Goal: Find specific page/section: Find specific page/section

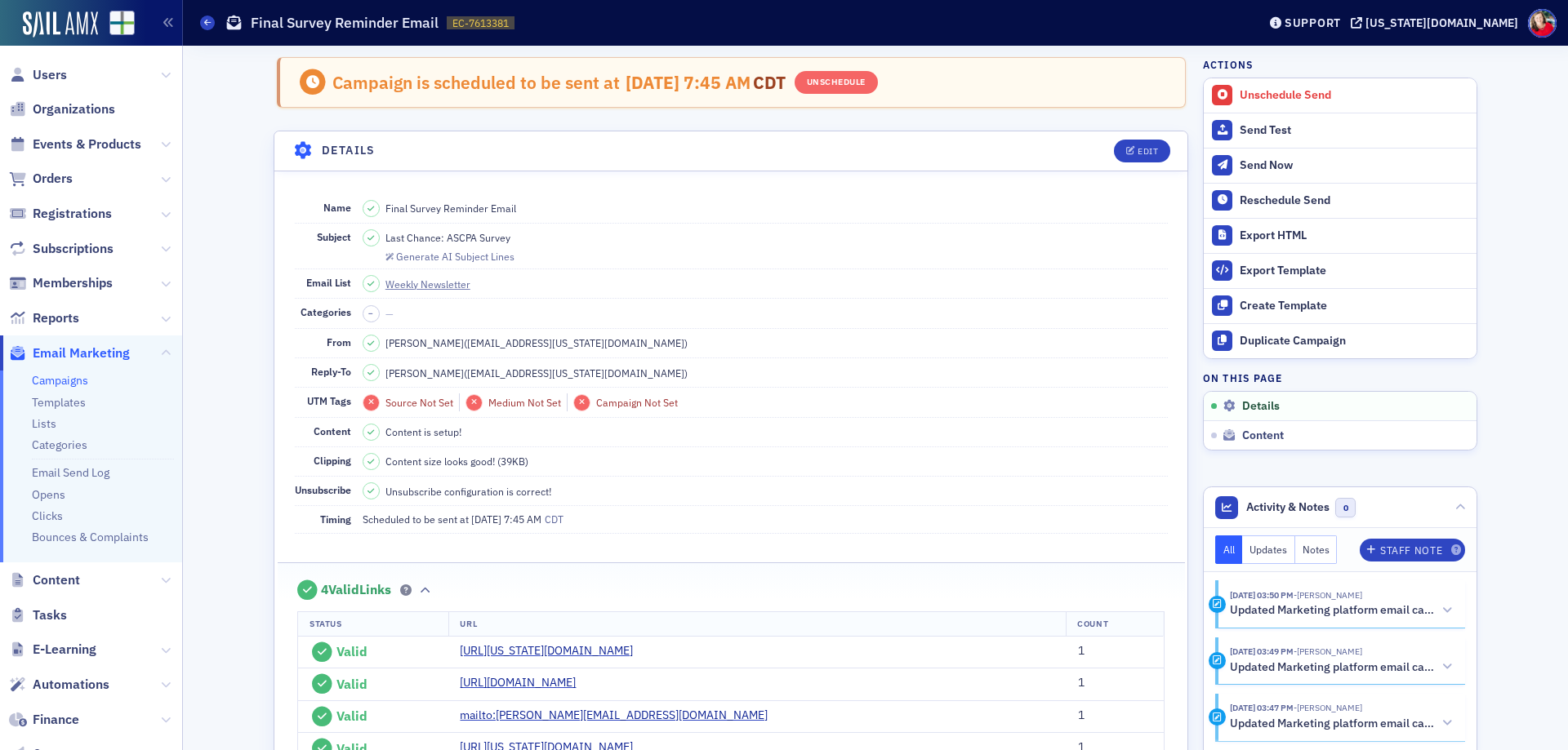
drag, startPoint x: 68, startPoint y: 382, endPoint x: 82, endPoint y: 370, distance: 18.4
click at [68, 382] on link "Campaigns" at bounding box center [59, 380] width 56 height 15
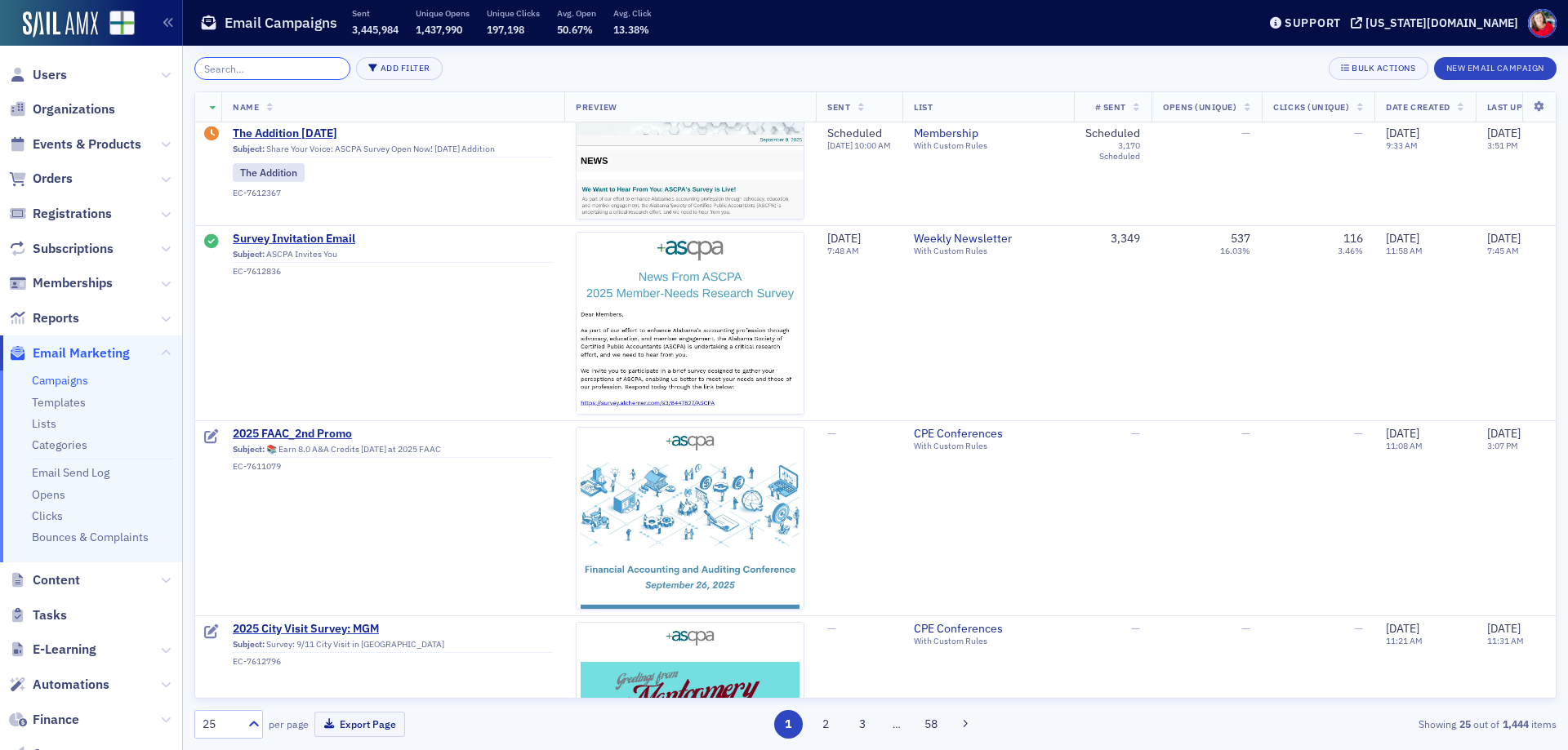
scroll to position [898, 0]
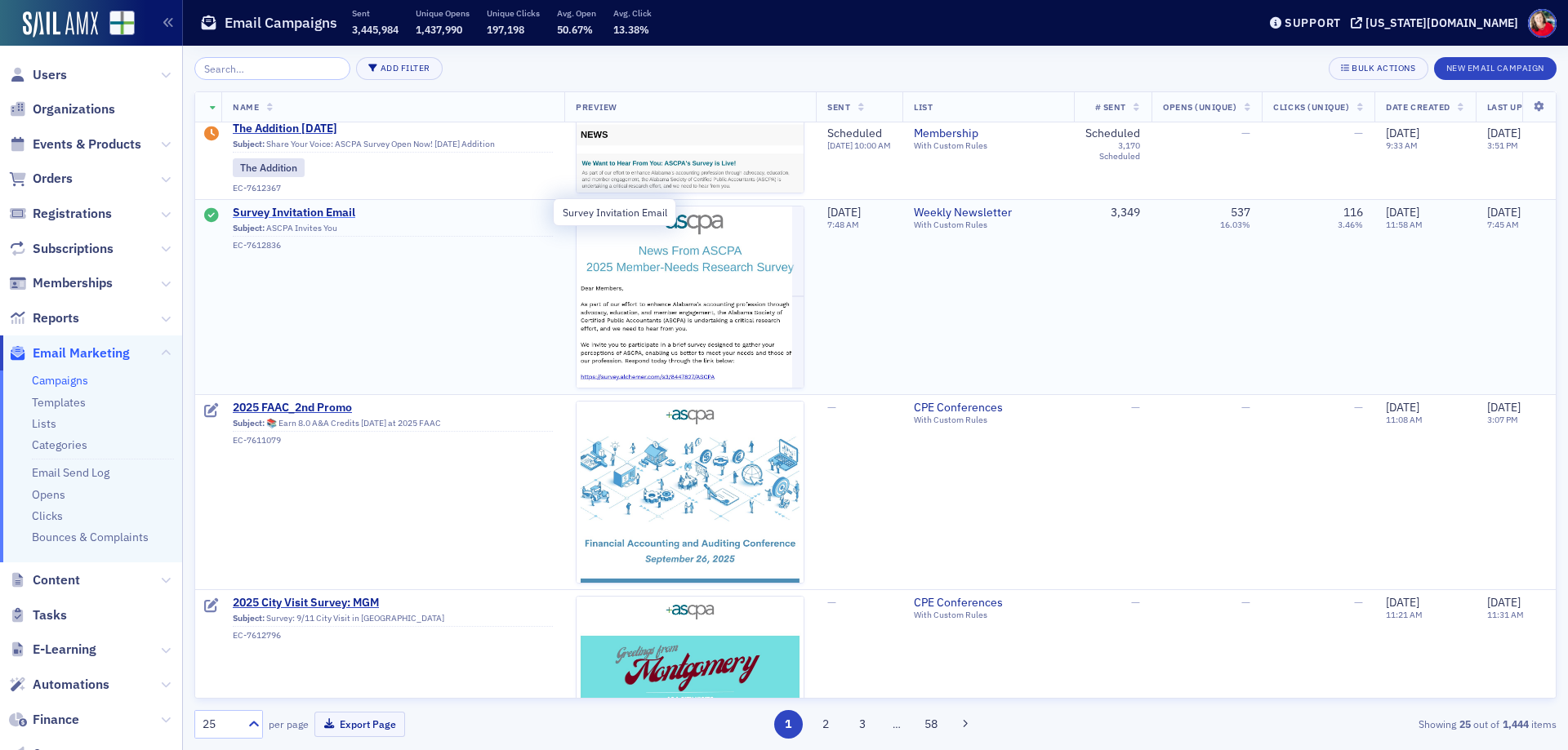
click at [331, 209] on span "Survey Invitation Email" at bounding box center [392, 213] width 321 height 15
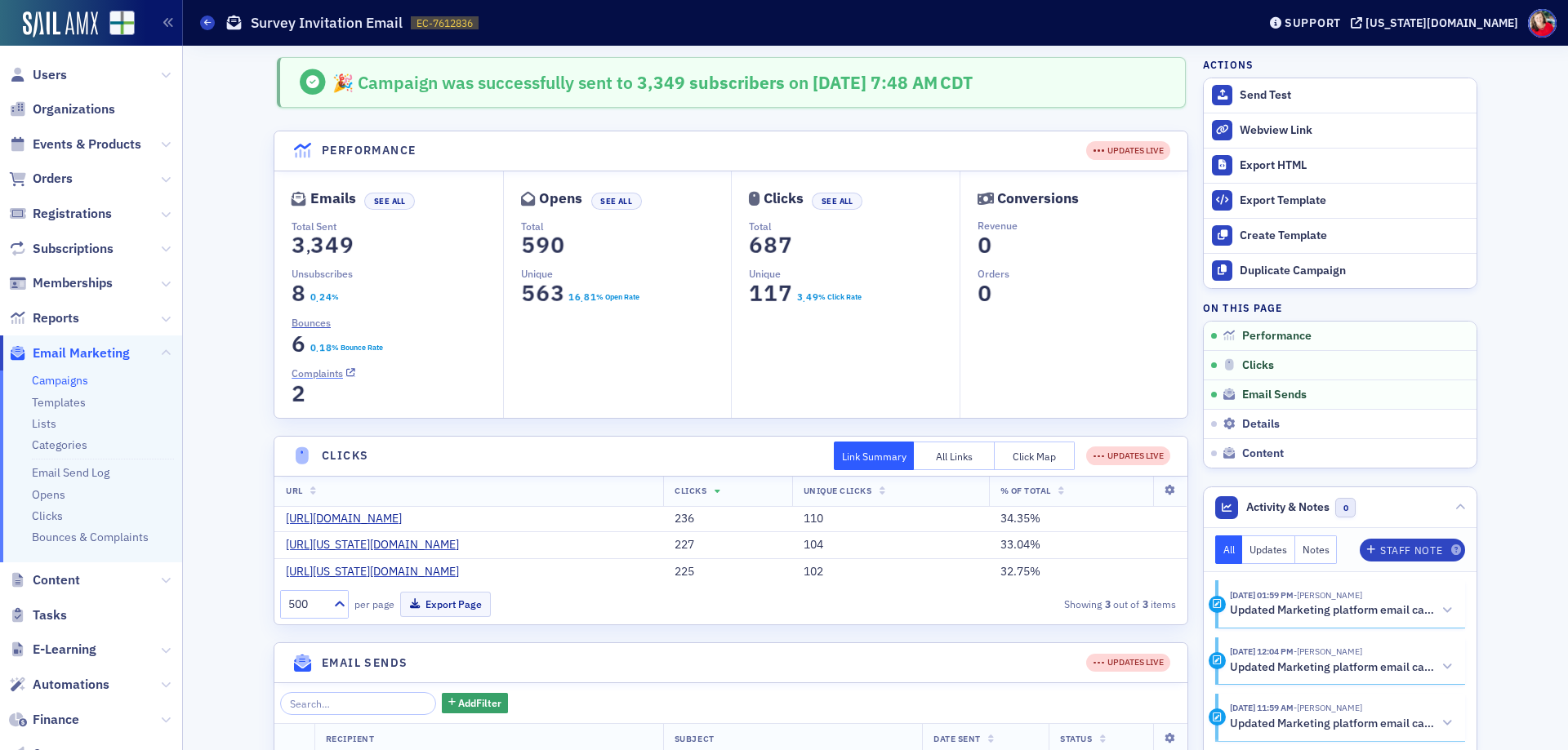
click at [311, 377] on span "Complaints" at bounding box center [317, 373] width 51 height 15
click at [305, 324] on span "Bounces" at bounding box center [311, 322] width 39 height 15
click at [207, 22] on icon at bounding box center [207, 22] width 6 height 7
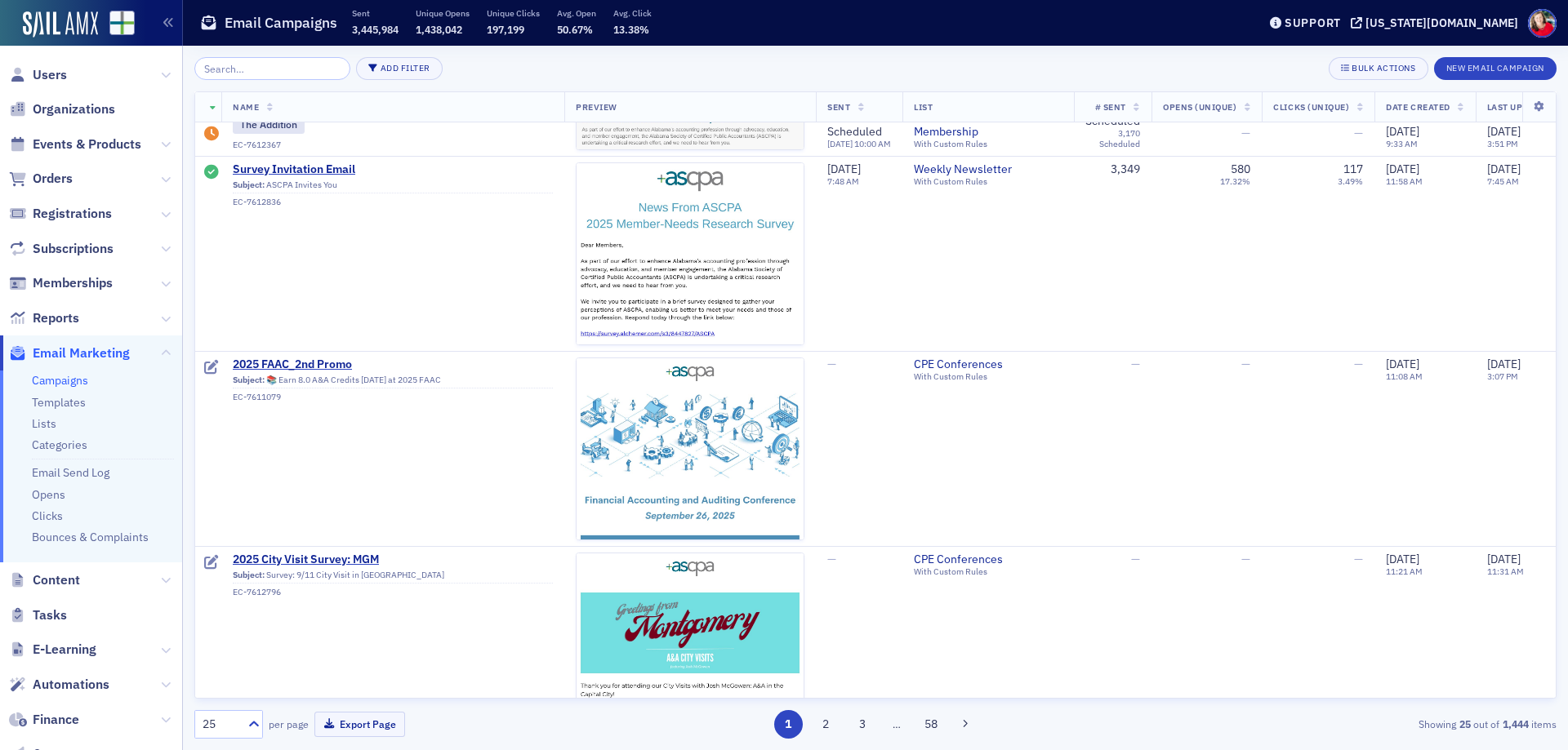
scroll to position [980, 0]
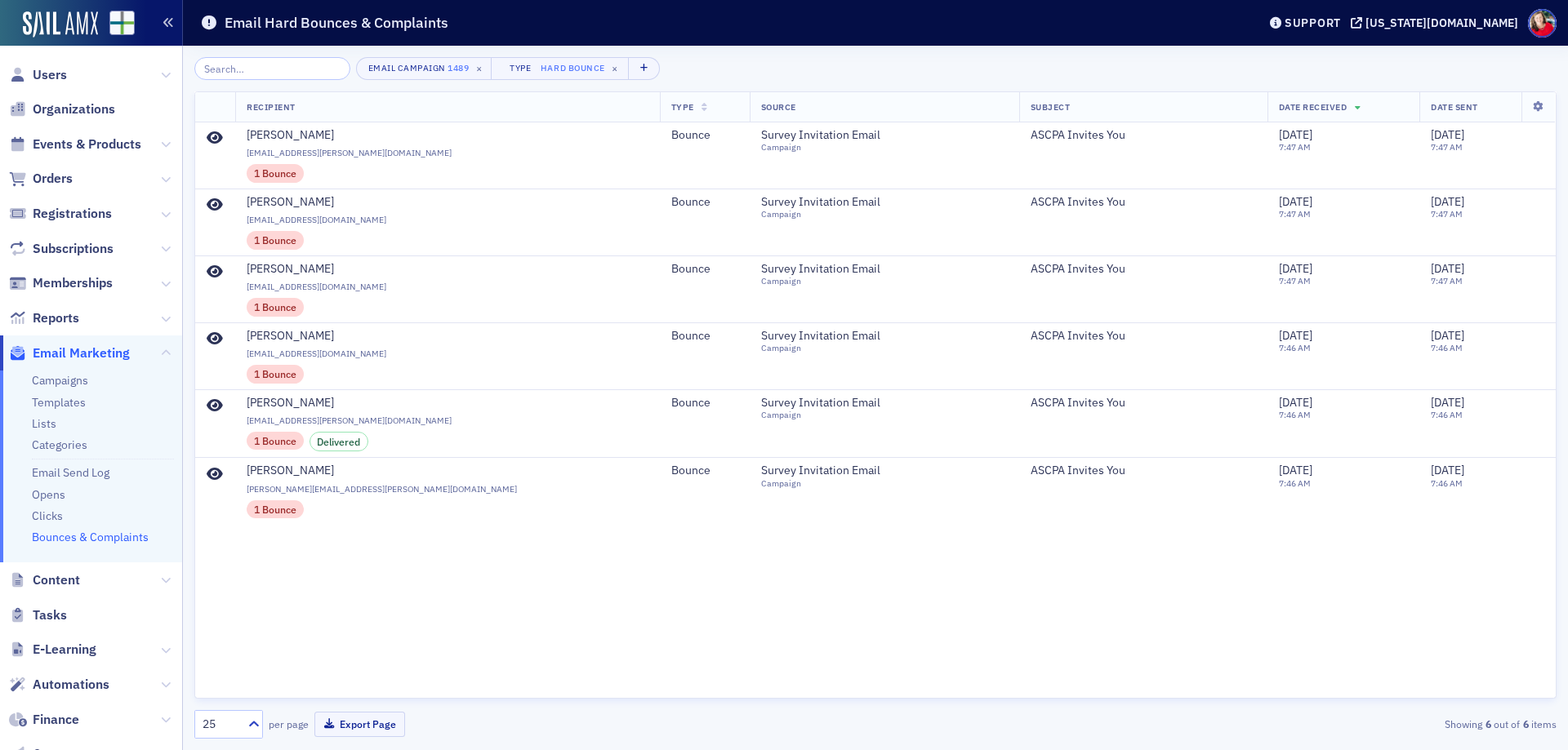
click at [162, 23] on button "button" at bounding box center [169, 23] width 28 height 46
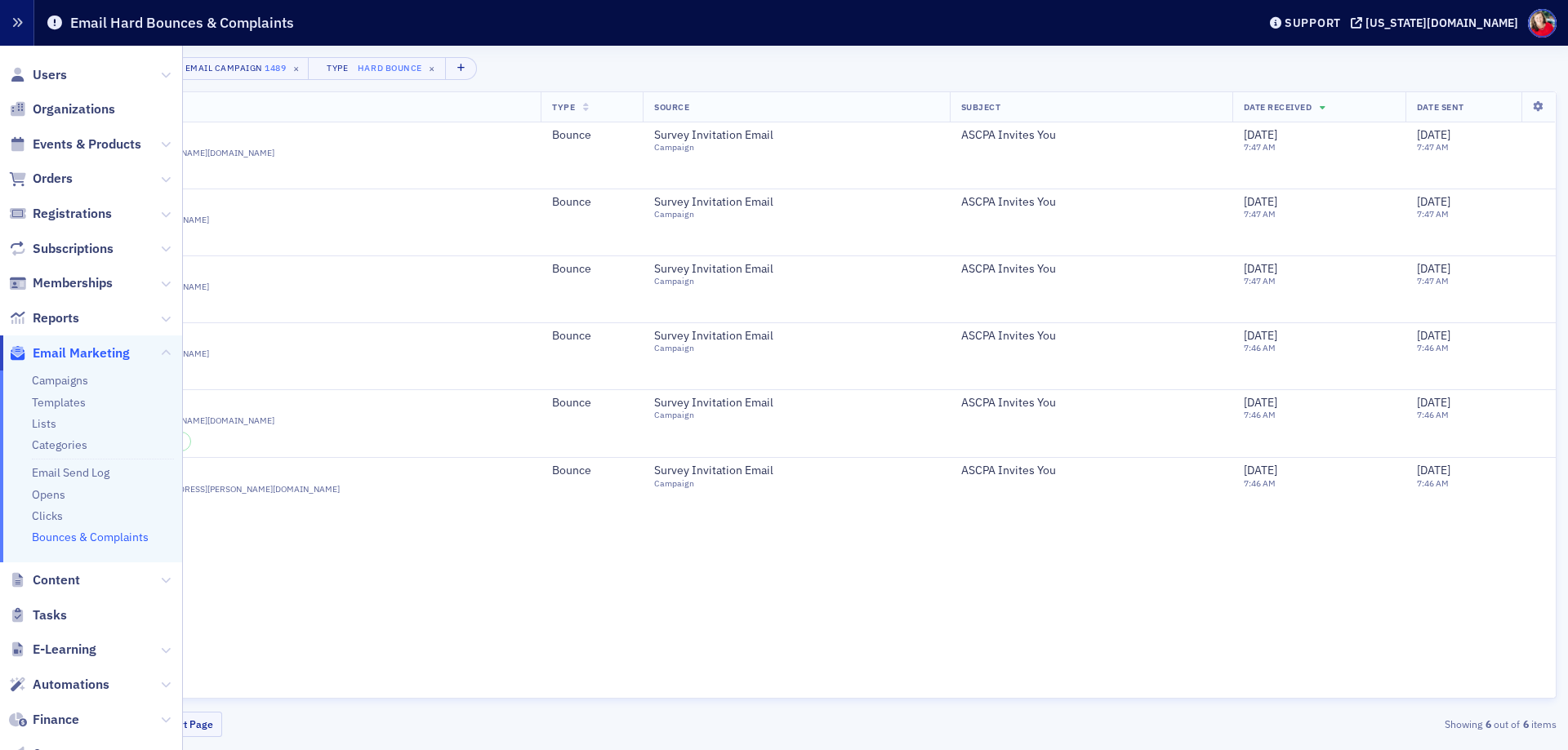
click at [12, 20] on icon "button" at bounding box center [17, 22] width 12 height 12
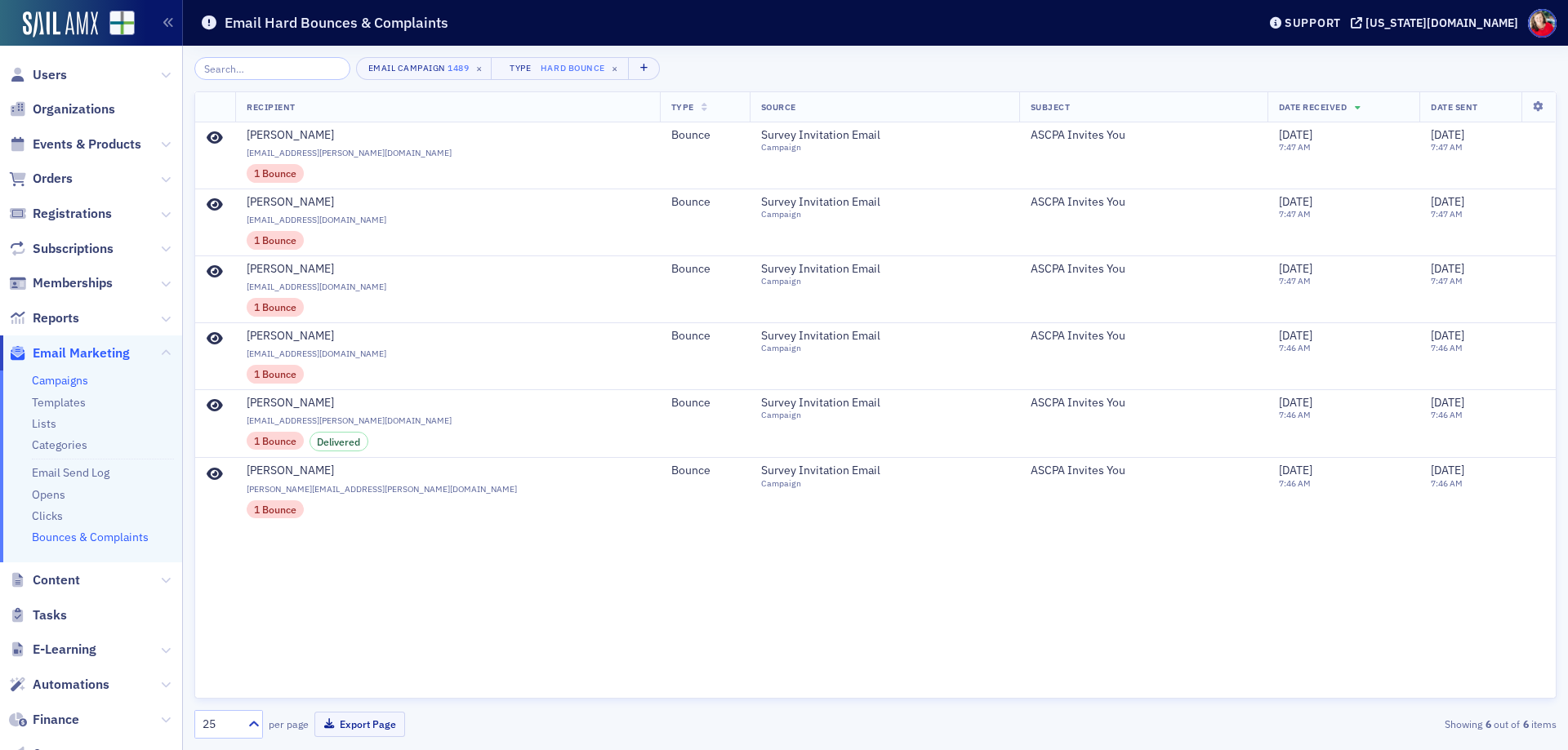
click at [83, 384] on link "Campaigns" at bounding box center [59, 380] width 56 height 15
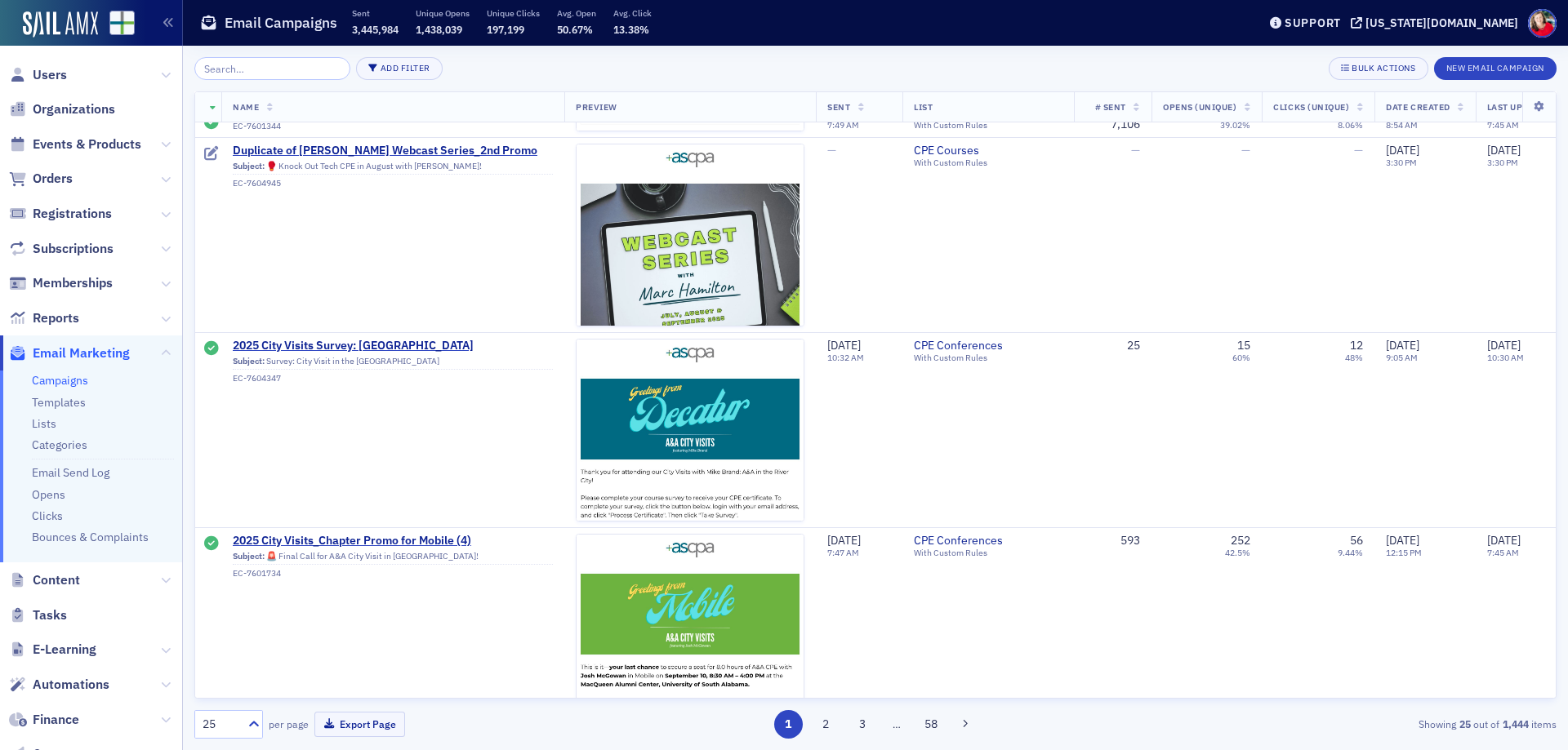
scroll to position [4314, 0]
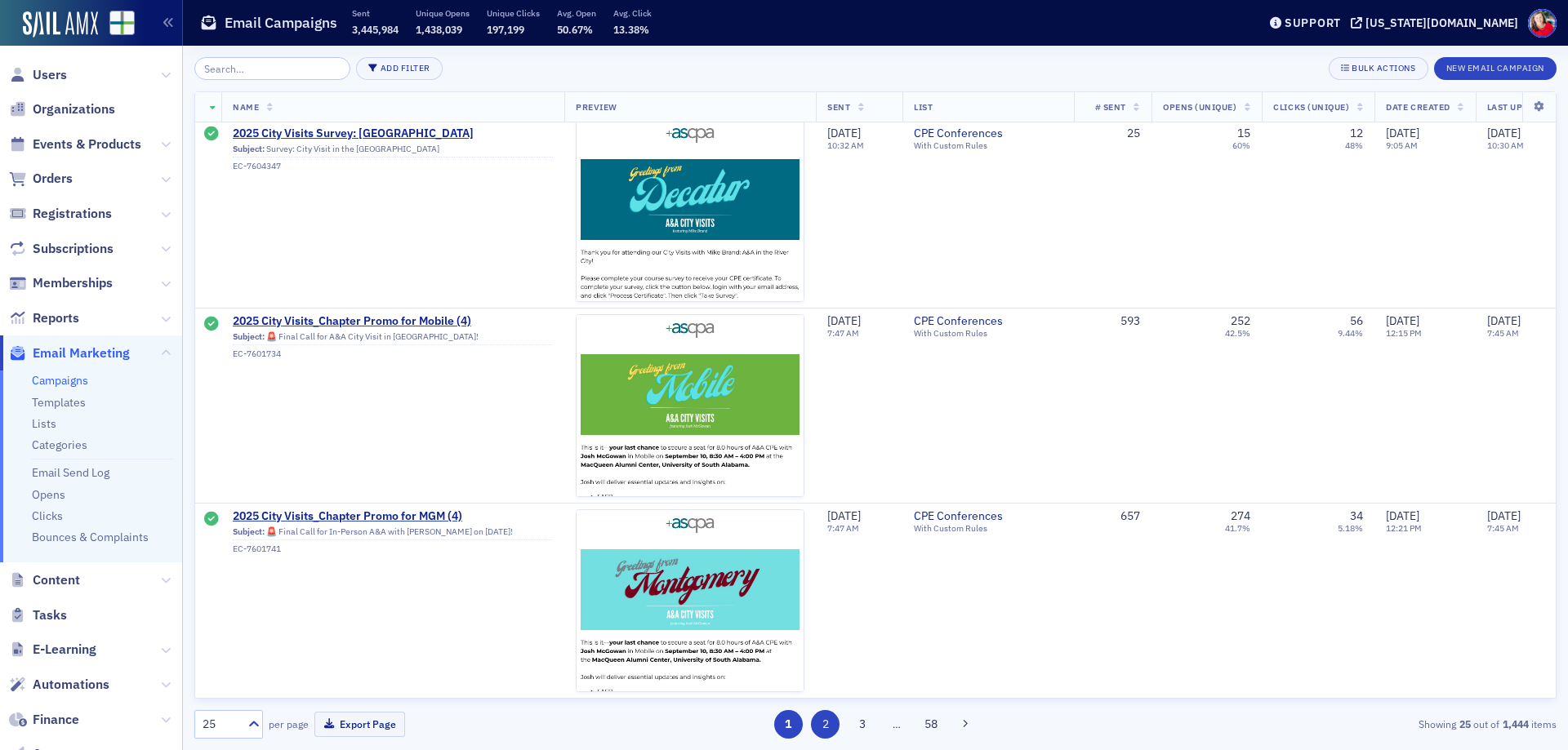
click at [821, 730] on button "2" at bounding box center [825, 724] width 28 height 28
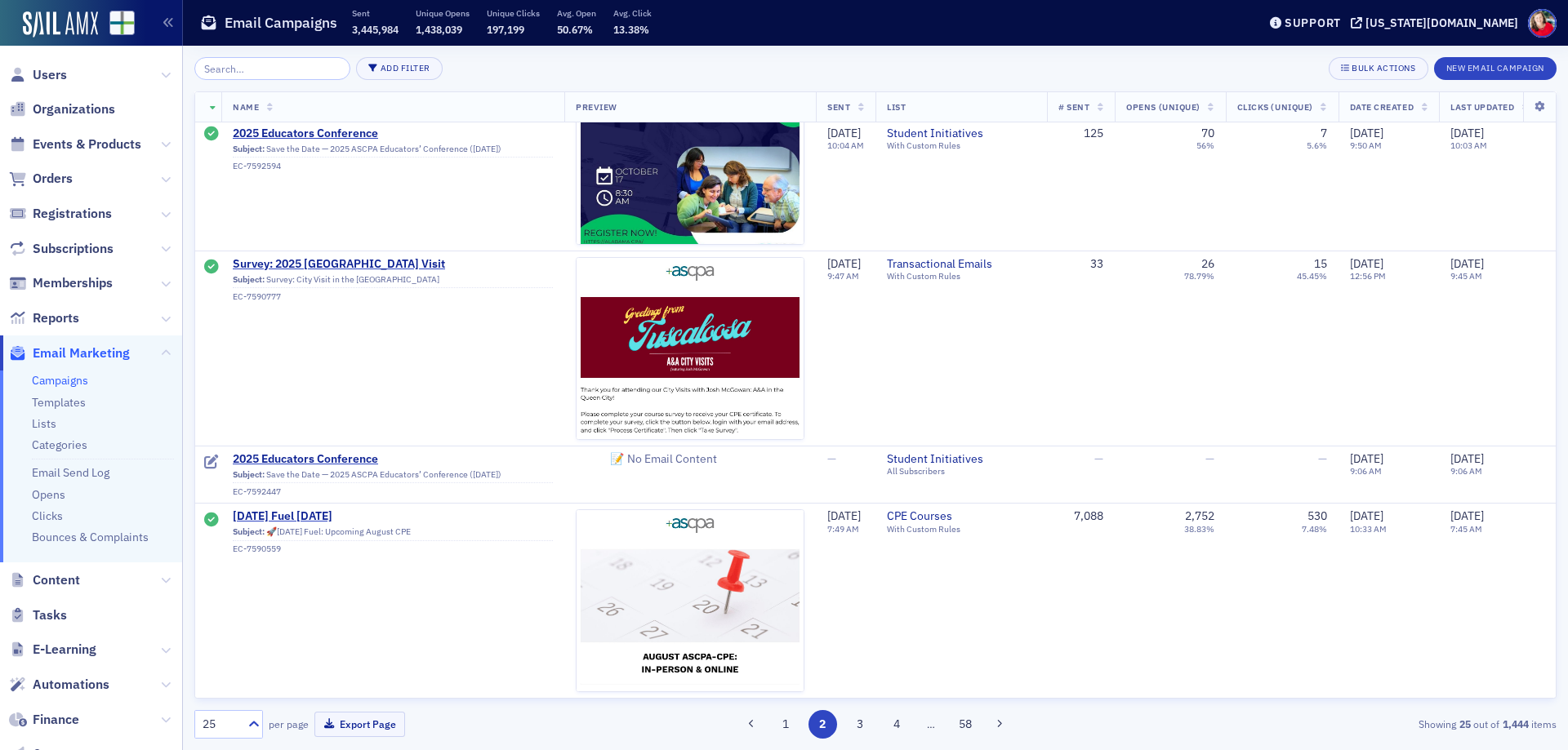
scroll to position [4176, 0]
